Goal: Transaction & Acquisition: Purchase product/service

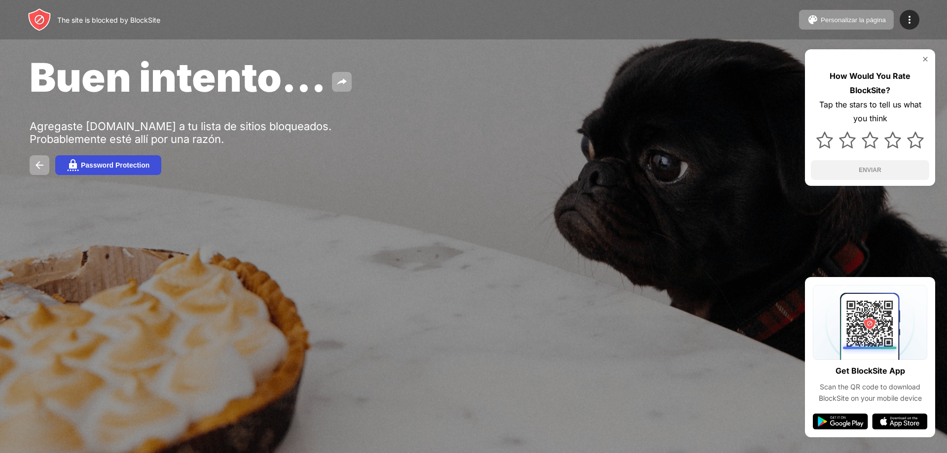
click at [118, 159] on button "Password Protection" at bounding box center [108, 165] width 106 height 20
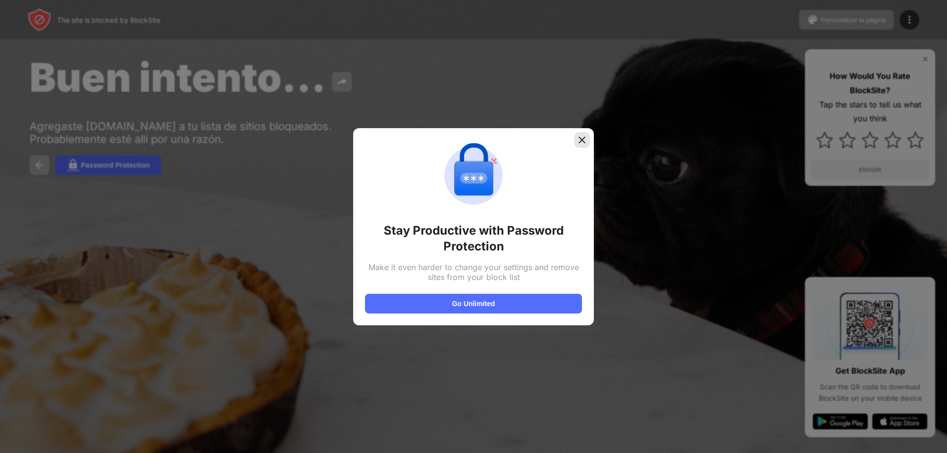
click at [579, 138] on img at bounding box center [582, 140] width 10 height 10
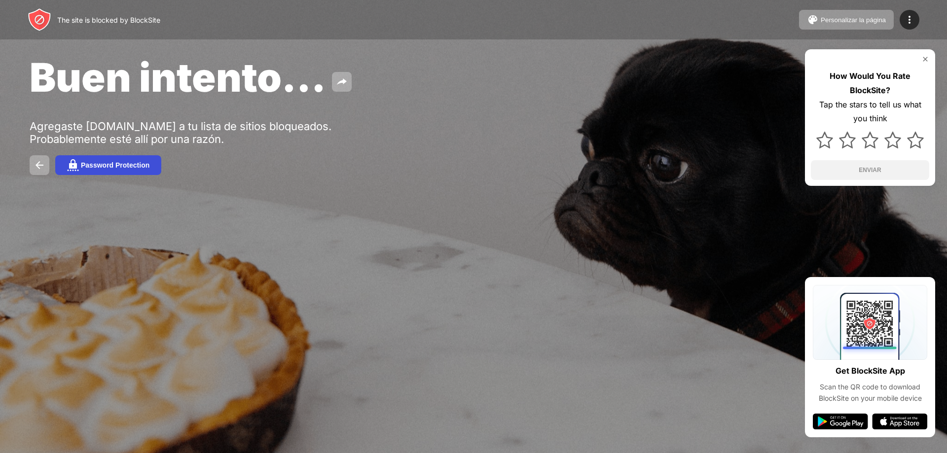
click at [106, 158] on button "Password Protection" at bounding box center [108, 165] width 106 height 20
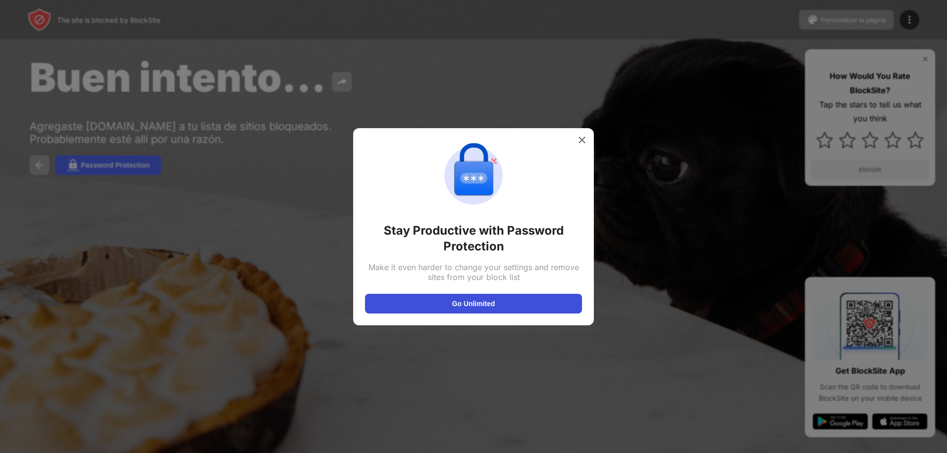
click at [525, 309] on button "Go Unlimited" at bounding box center [473, 304] width 217 height 20
click at [497, 302] on button "Go Unlimited" at bounding box center [473, 304] width 217 height 20
click at [582, 132] on div at bounding box center [582, 140] width 16 height 16
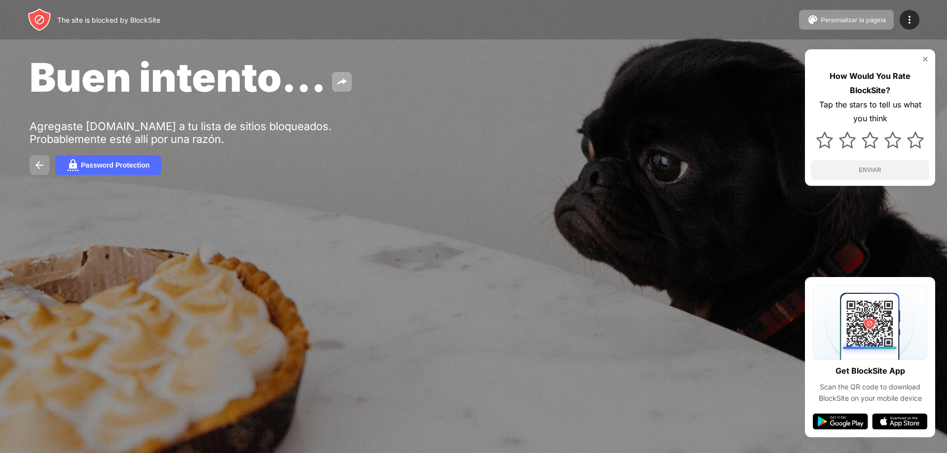
click at [43, 160] on img at bounding box center [40, 165] width 12 height 12
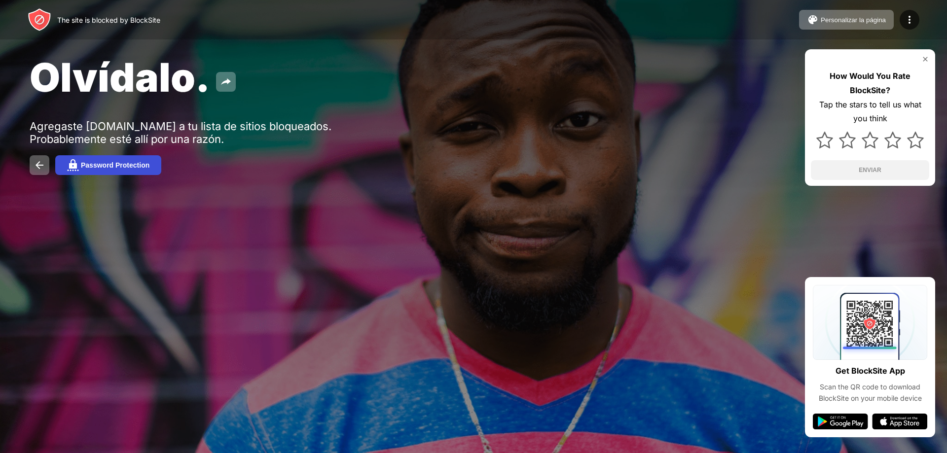
click at [120, 164] on div "Password Protection" at bounding box center [115, 165] width 69 height 8
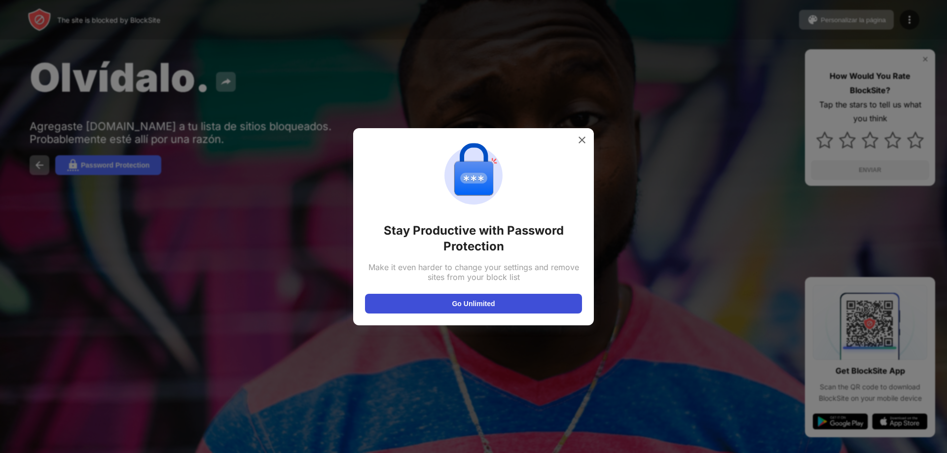
click at [563, 312] on button "Go Unlimited" at bounding box center [473, 304] width 217 height 20
click at [580, 147] on div at bounding box center [582, 140] width 16 height 16
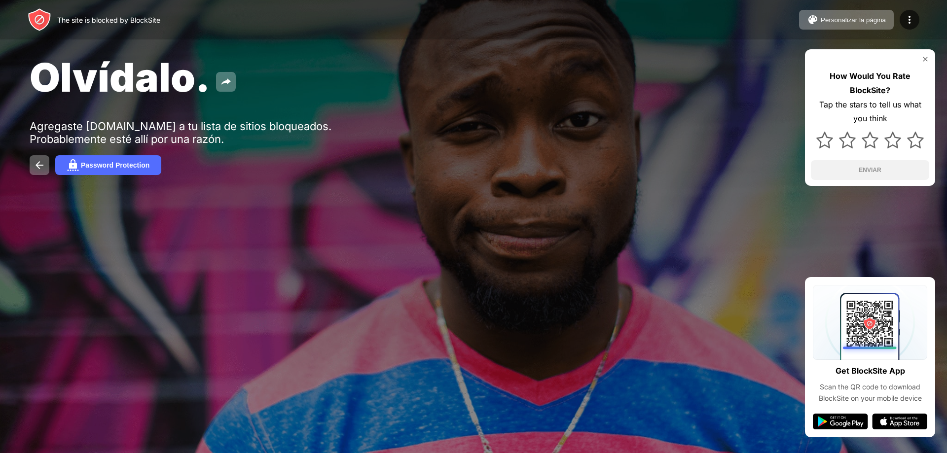
click at [736, 419] on div at bounding box center [473, 226] width 947 height 453
click at [860, 20] on div "Personalizar la página" at bounding box center [853, 19] width 65 height 7
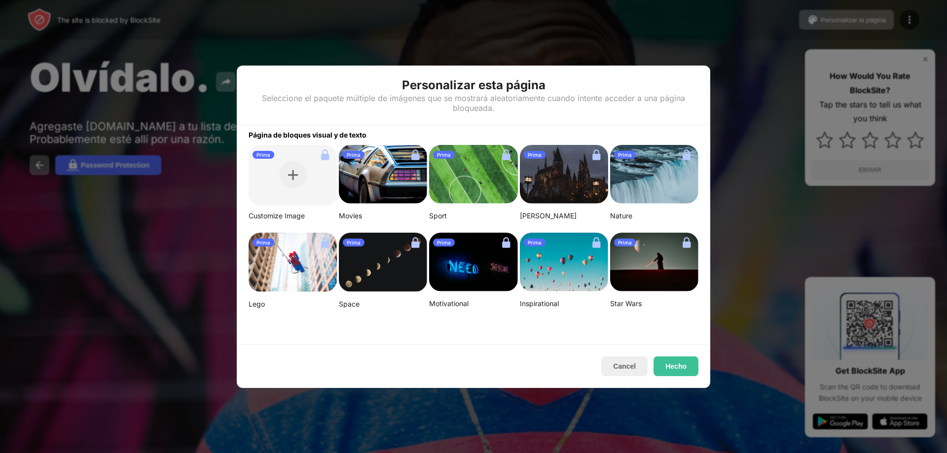
click at [480, 257] on img at bounding box center [473, 262] width 88 height 59
click at [679, 363] on button "Hecho" at bounding box center [676, 367] width 45 height 20
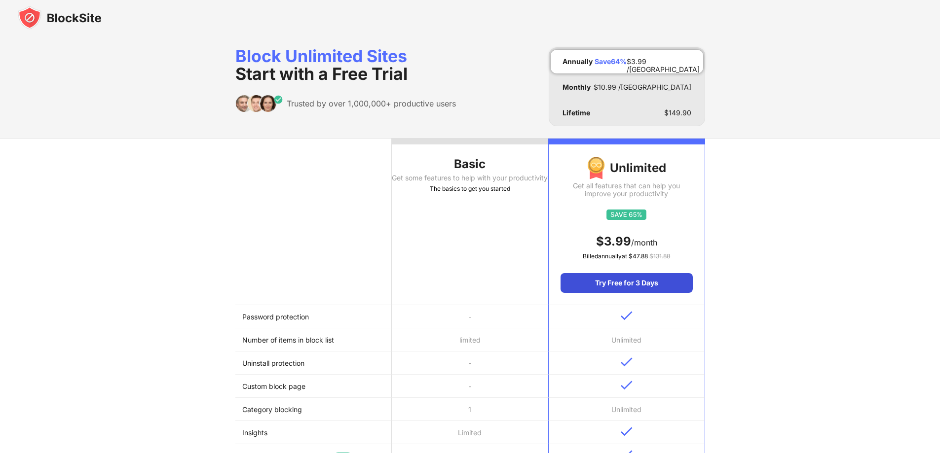
click at [615, 282] on div "Try Free for 3 Days" at bounding box center [626, 283] width 132 height 20
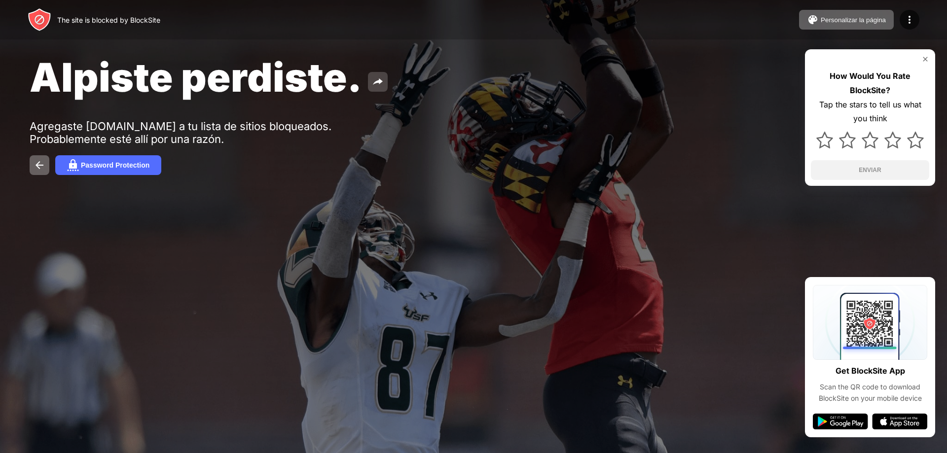
click at [375, 76] on img at bounding box center [378, 82] width 12 height 12
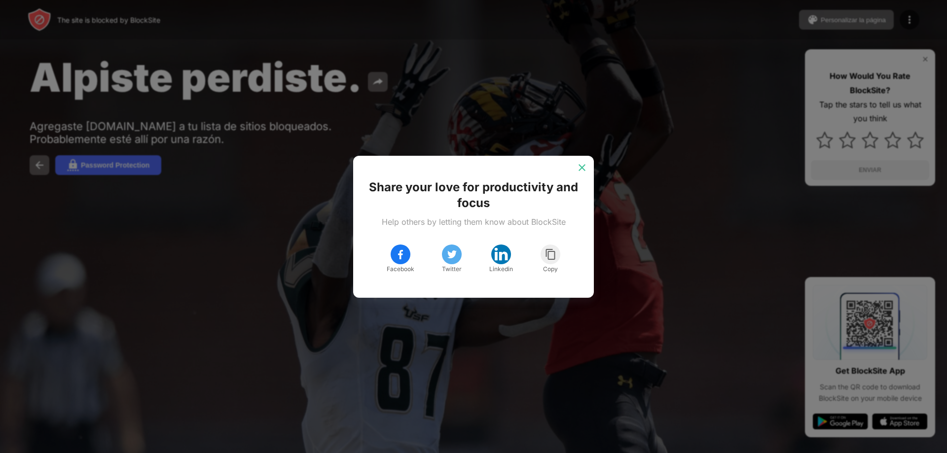
click at [575, 170] on div at bounding box center [582, 168] width 16 height 16
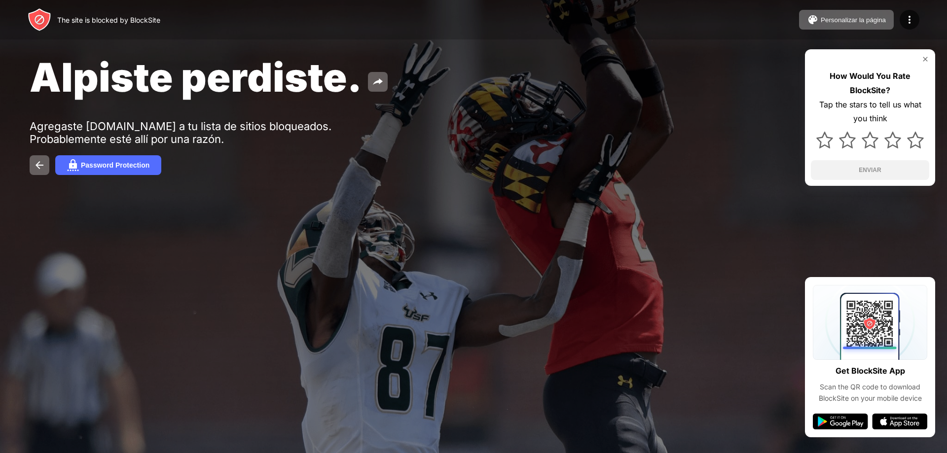
click at [885, 420] on img at bounding box center [899, 422] width 55 height 16
drag, startPoint x: 873, startPoint y: 0, endPoint x: 594, endPoint y: 68, distance: 286.4
click at [594, 68] on div "Alpiste perdiste." at bounding box center [385, 77] width 710 height 48
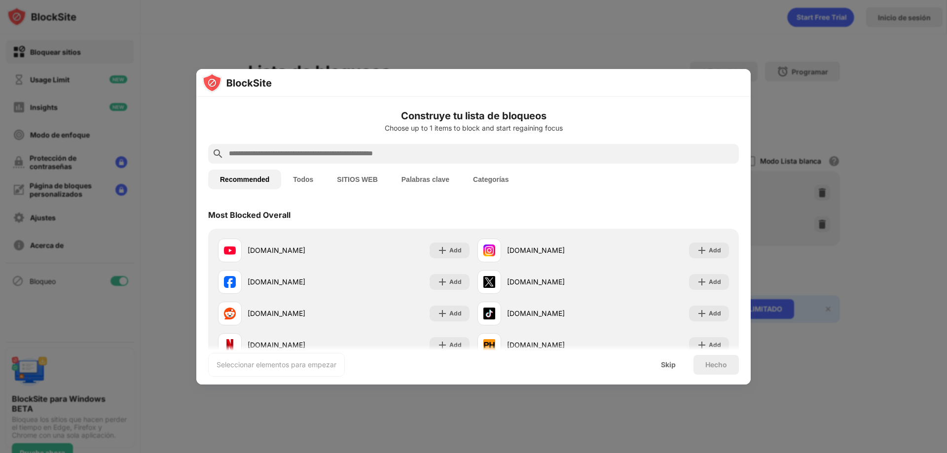
click at [314, 178] on button "Todos" at bounding box center [303, 180] width 44 height 20
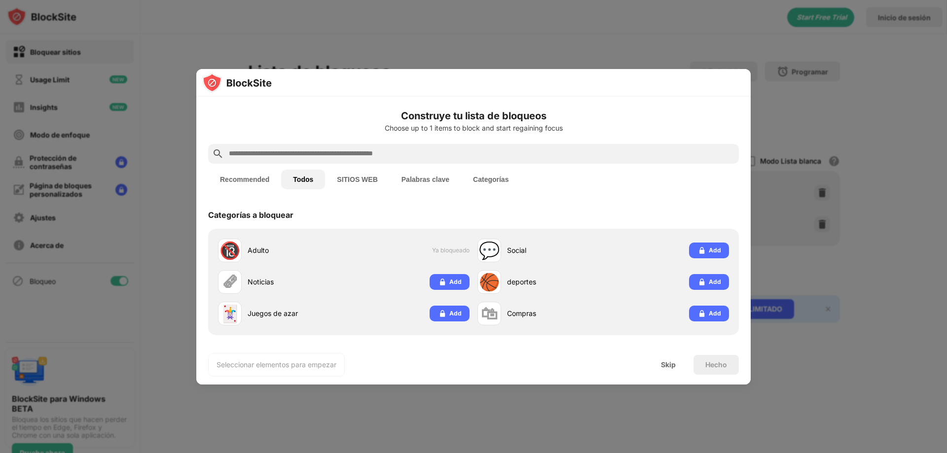
click at [480, 177] on button "Categorías" at bounding box center [490, 180] width 59 height 20
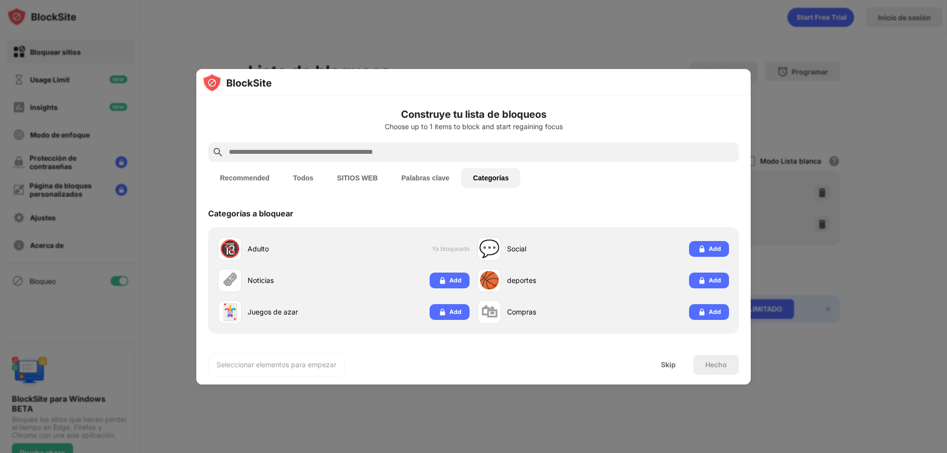
click at [767, 82] on div at bounding box center [473, 226] width 947 height 453
click at [671, 357] on div "Skip" at bounding box center [668, 365] width 38 height 20
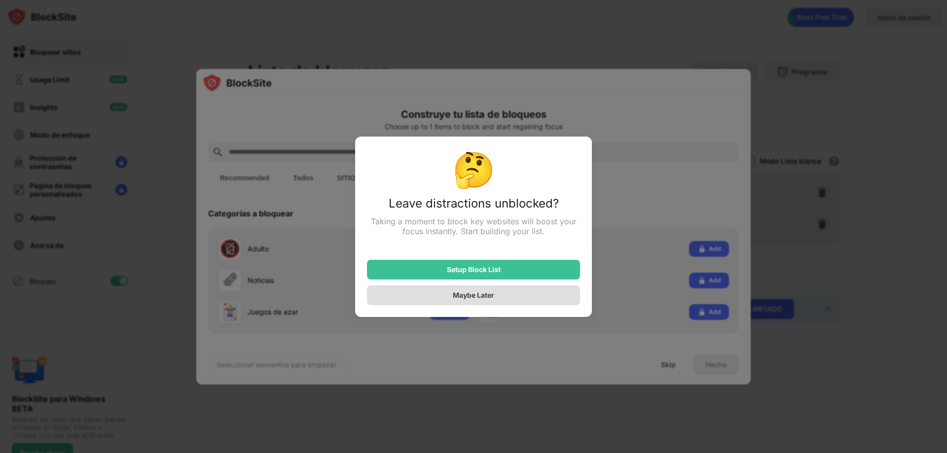
click at [504, 294] on div "Maybe Later" at bounding box center [473, 296] width 213 height 20
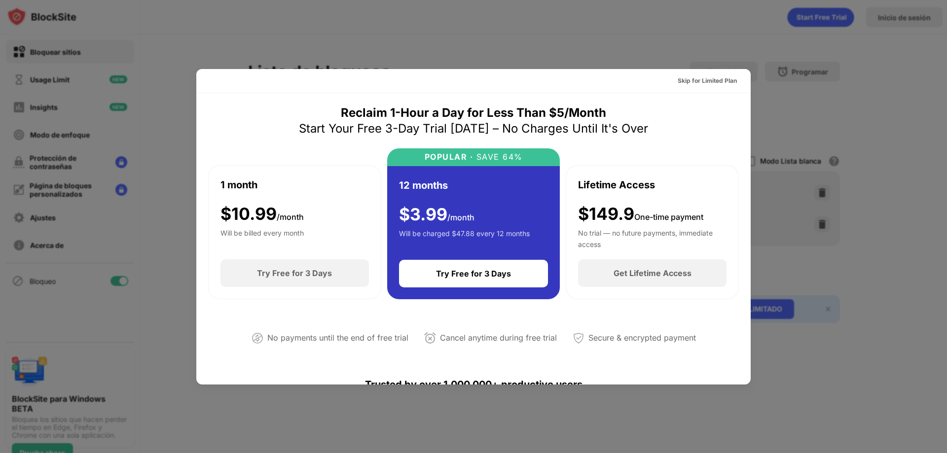
click at [765, 77] on div at bounding box center [473, 226] width 947 height 453
click at [710, 84] on div "Skip for Limited Plan" at bounding box center [707, 81] width 59 height 10
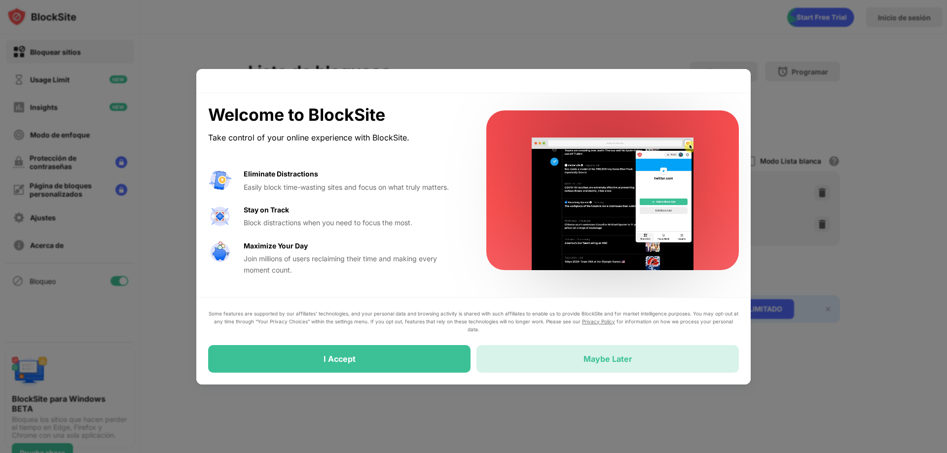
click at [632, 350] on div "Maybe Later" at bounding box center [607, 359] width 262 height 28
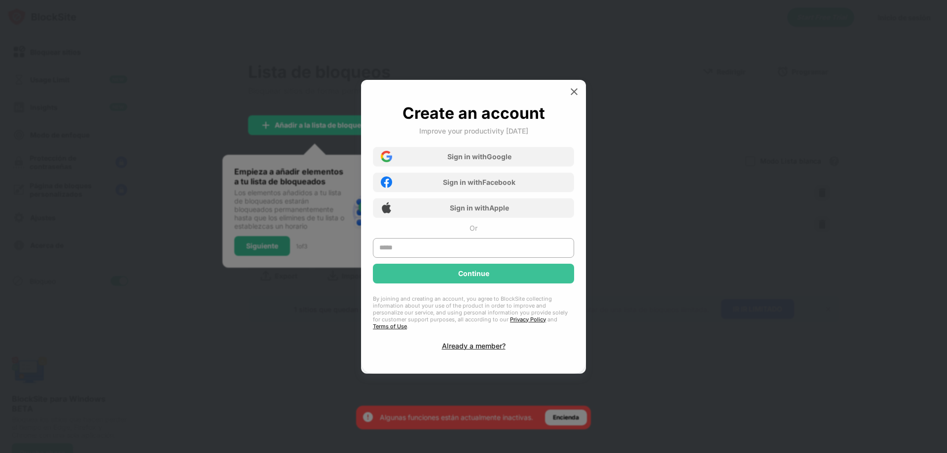
click at [633, 355] on div at bounding box center [473, 226] width 947 height 453
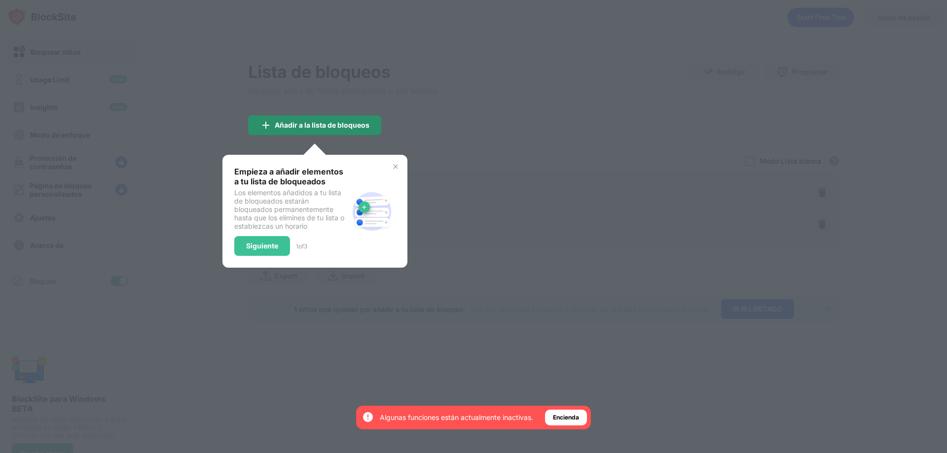
click at [354, 124] on div "Añadir a la lista de bloqueos" at bounding box center [322, 125] width 95 height 8
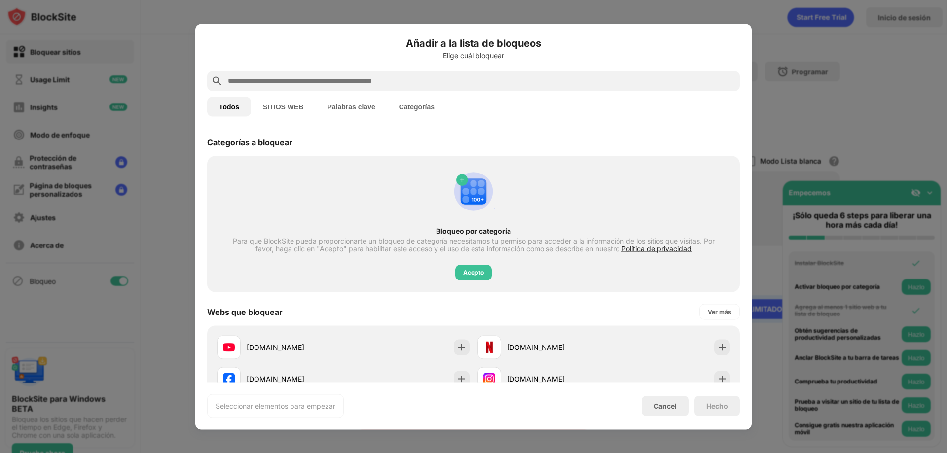
click at [272, 104] on button "SITIOS WEB" at bounding box center [283, 107] width 64 height 20
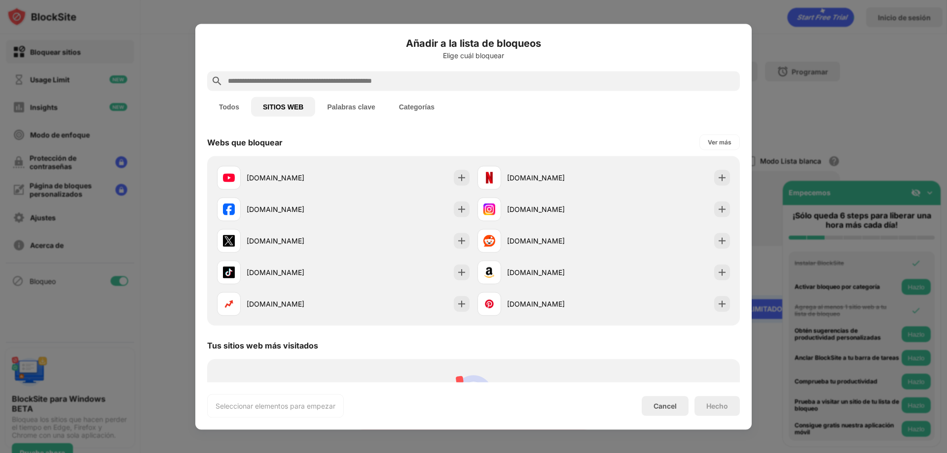
click at [398, 126] on div "Añadir a la lista de bloqueos Elige cuál bloquear Todos SITIOS WEB Palabras cla…" at bounding box center [473, 227] width 533 height 382
click at [367, 115] on button "Palabras clave" at bounding box center [351, 107] width 72 height 20
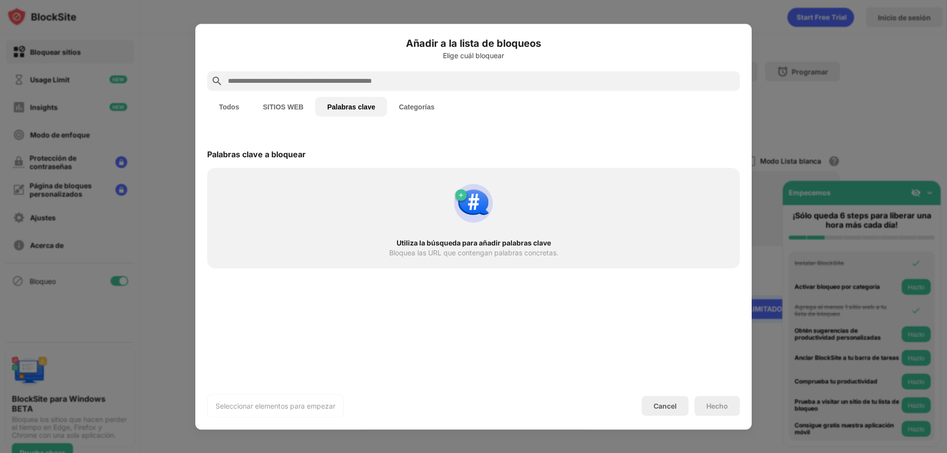
click at [410, 115] on button "Categorías" at bounding box center [416, 107] width 59 height 20
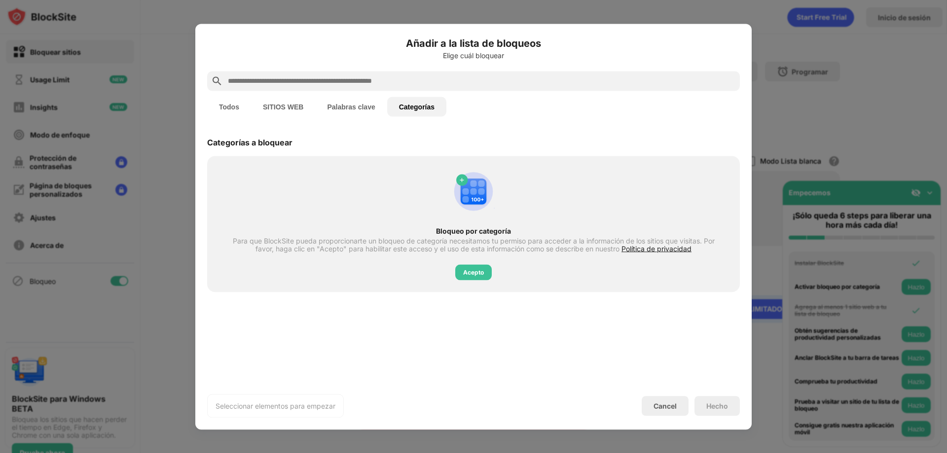
click at [800, 63] on div at bounding box center [473, 226] width 947 height 453
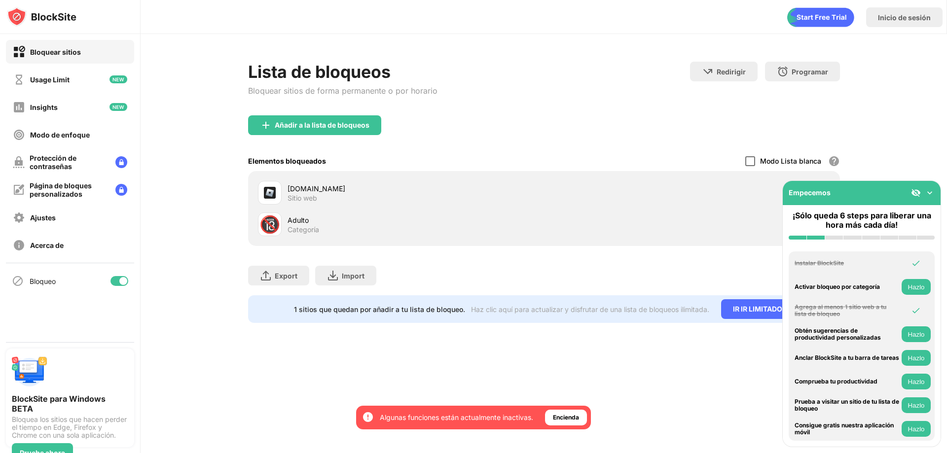
click at [754, 161] on div at bounding box center [750, 161] width 10 height 10
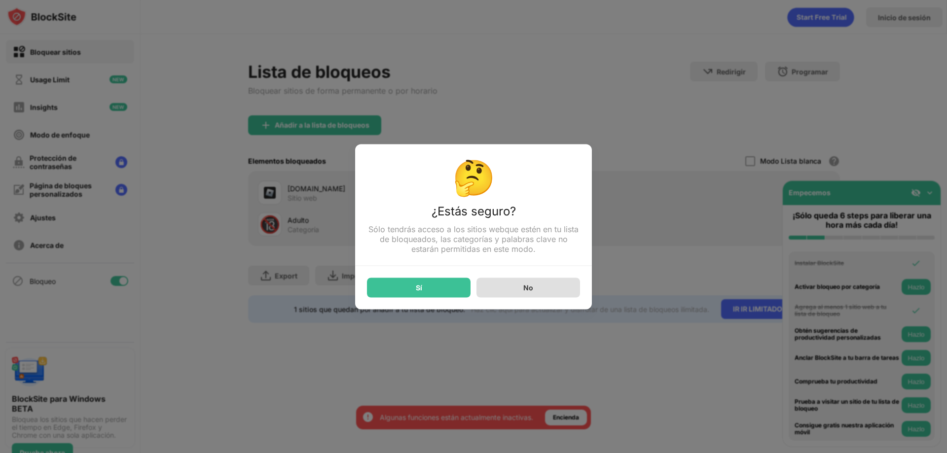
click at [531, 294] on div "No" at bounding box center [528, 288] width 104 height 20
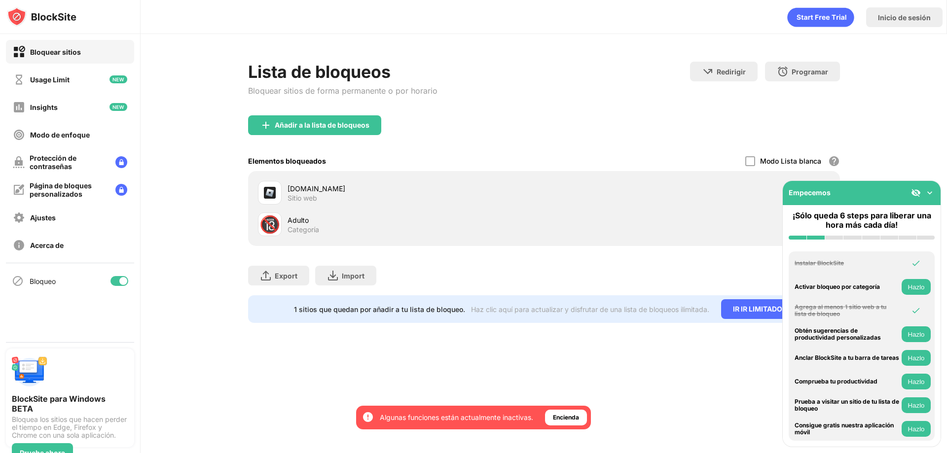
click at [929, 195] on img at bounding box center [930, 193] width 10 height 10
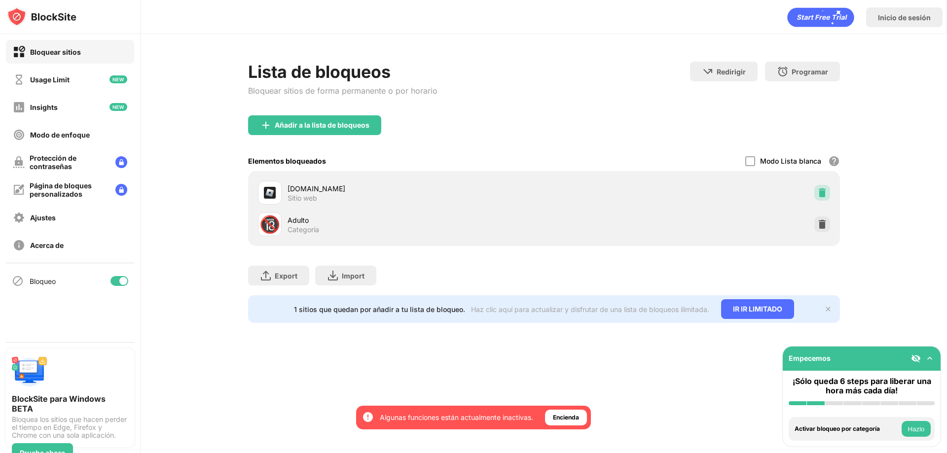
click at [827, 194] on div at bounding box center [822, 193] width 16 height 16
